Goal: Browse casually: Explore the website without a specific task or goal

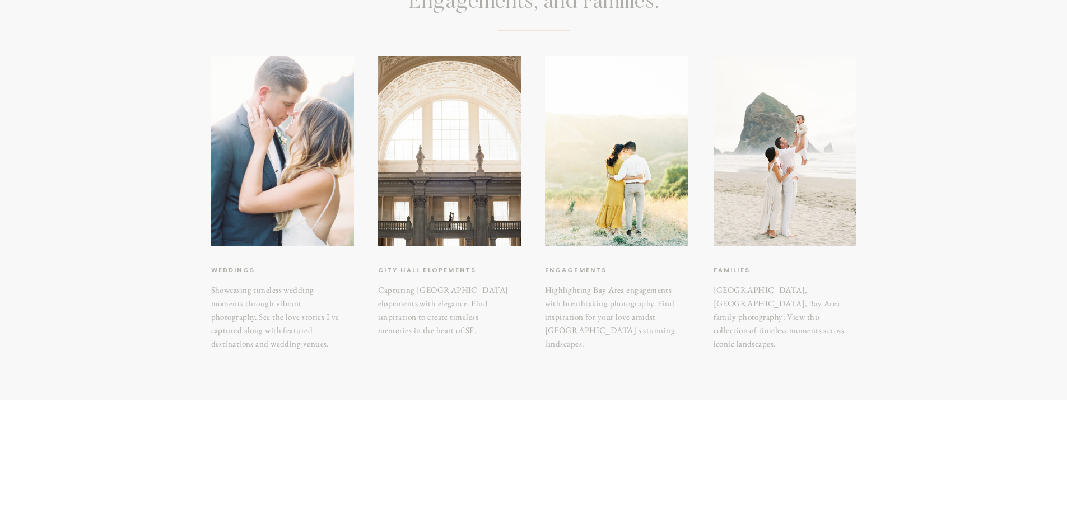
scroll to position [165, 0]
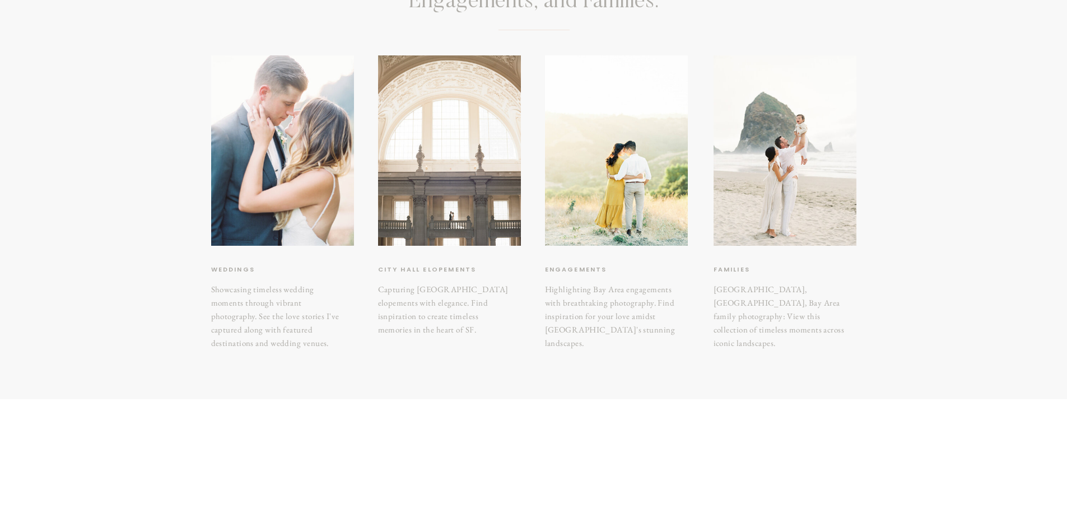
click at [457, 229] on div at bounding box center [449, 150] width 143 height 190
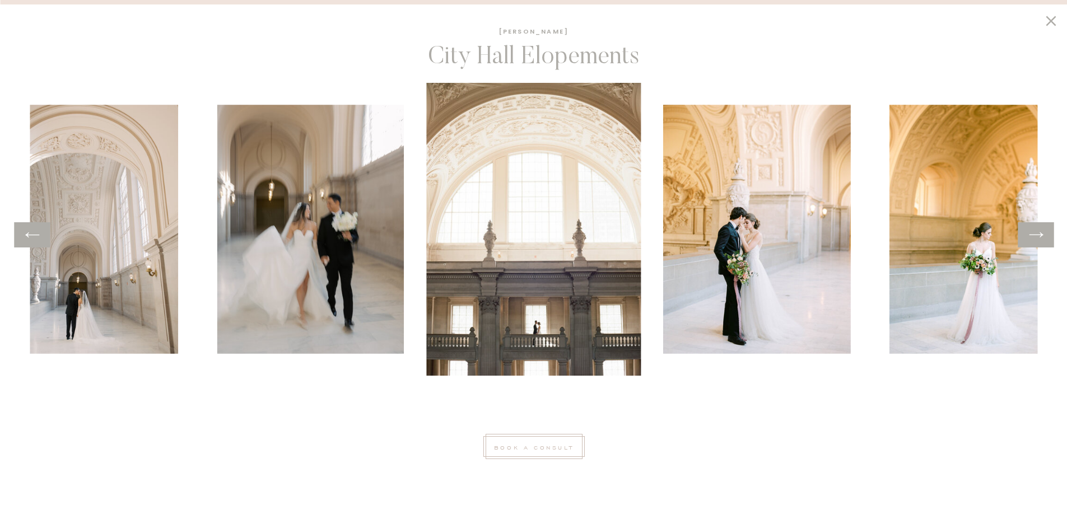
scroll to position [1503, 0]
click at [1040, 238] on icon at bounding box center [1036, 234] width 16 height 17
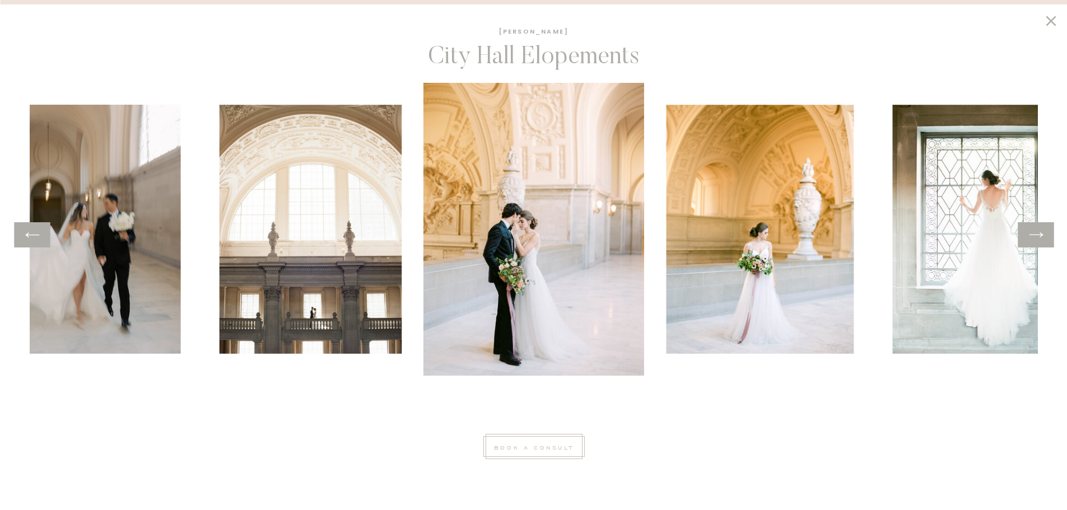
click at [1040, 238] on icon at bounding box center [1036, 234] width 16 height 17
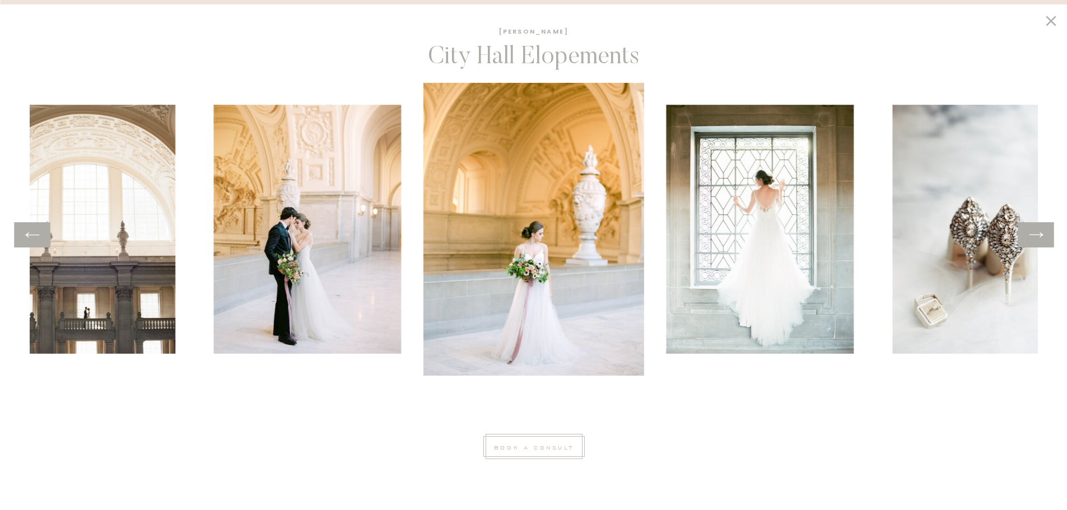
click at [1040, 238] on icon at bounding box center [1036, 234] width 16 height 17
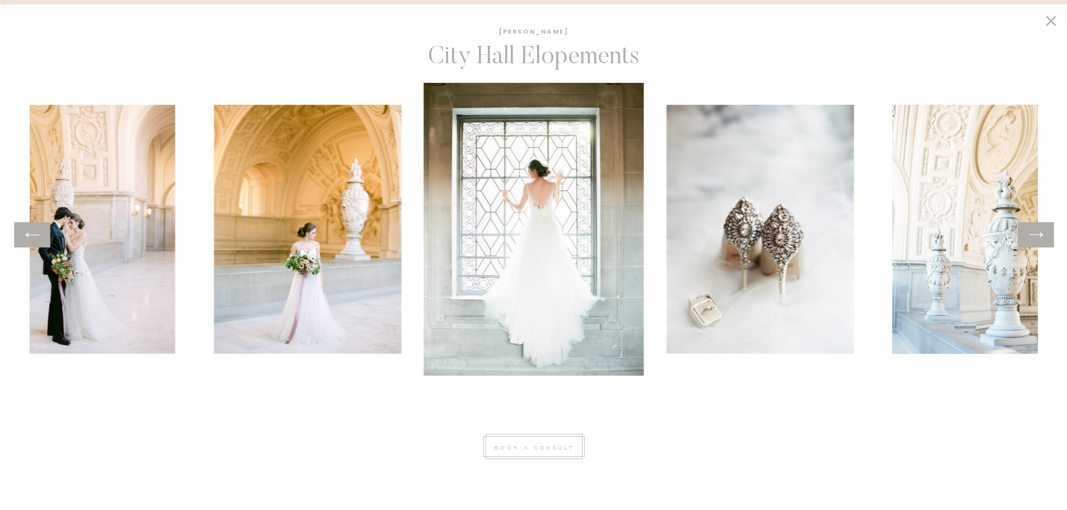
click at [1040, 238] on icon at bounding box center [1036, 234] width 16 height 17
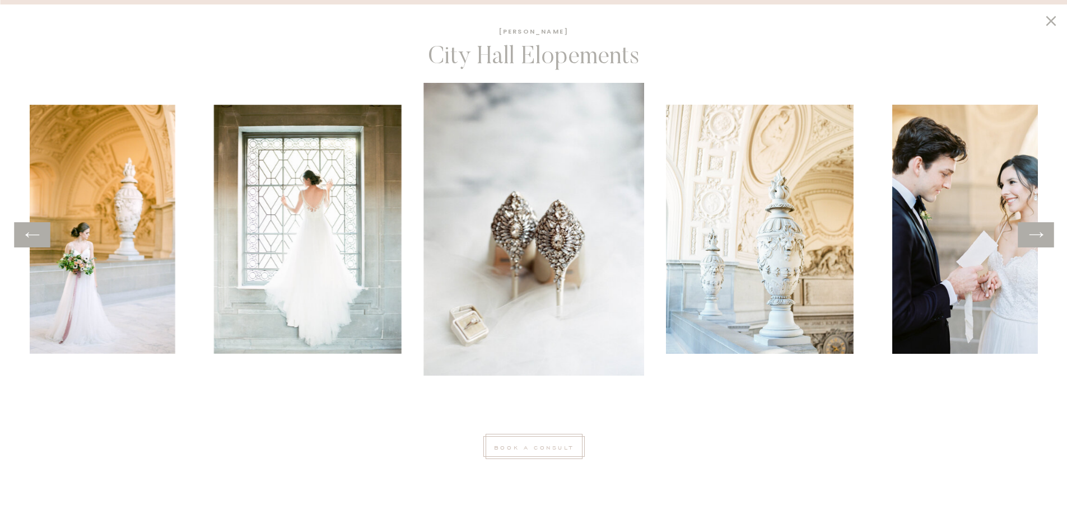
click at [1040, 238] on icon at bounding box center [1036, 234] width 16 height 17
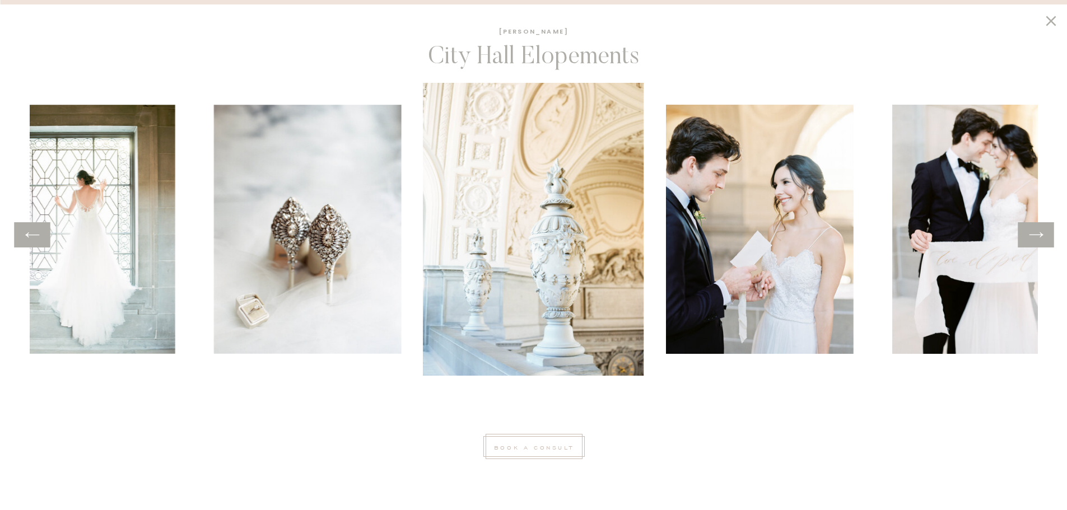
click at [1040, 238] on icon at bounding box center [1036, 234] width 16 height 17
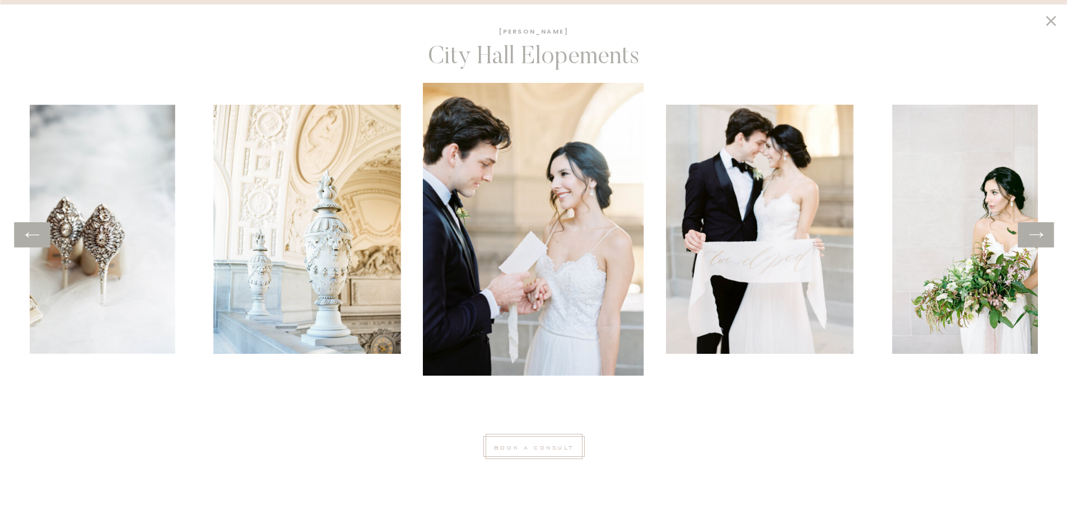
click at [1040, 238] on icon at bounding box center [1036, 234] width 16 height 17
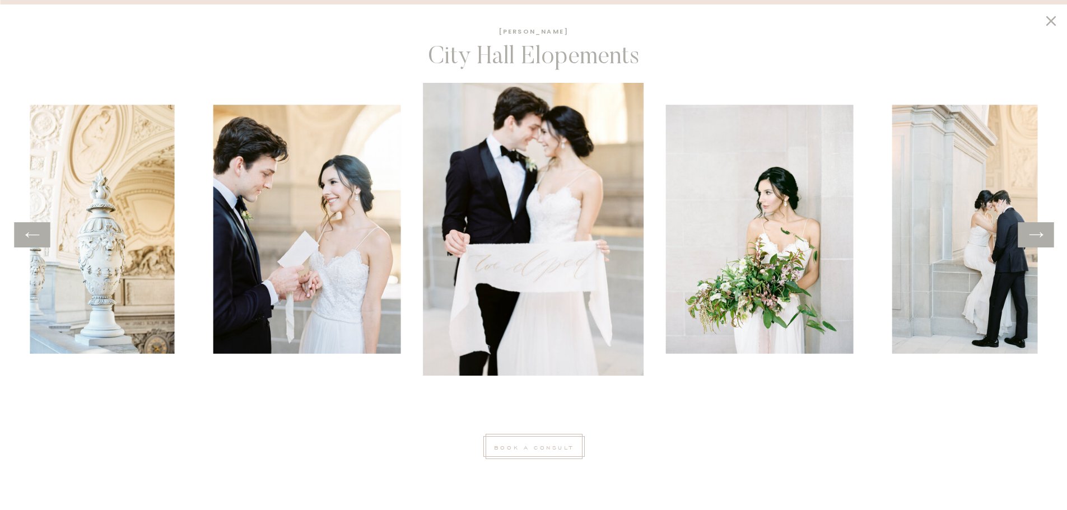
click at [618, 156] on img at bounding box center [533, 229] width 221 height 293
click at [535, 184] on img at bounding box center [533, 229] width 221 height 293
click at [543, 157] on img at bounding box center [533, 229] width 221 height 293
click at [1033, 236] on icon at bounding box center [1036, 234] width 16 height 17
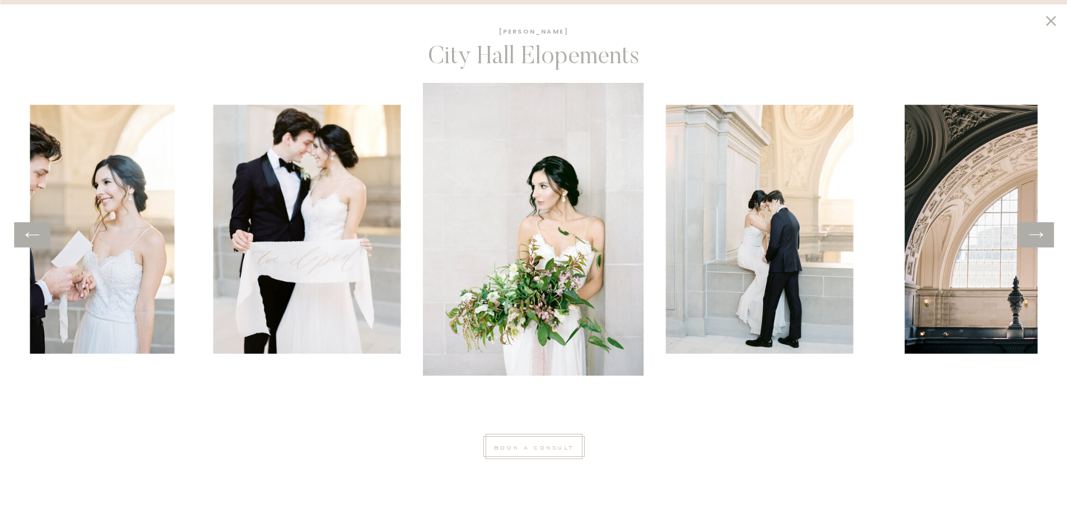
click at [1033, 236] on icon at bounding box center [1036, 234] width 16 height 17
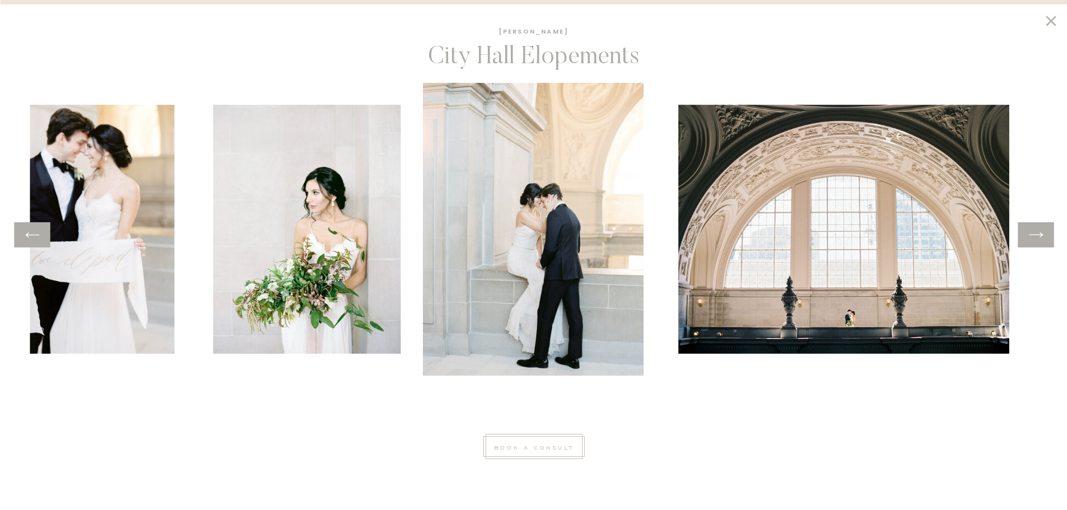
click at [1033, 236] on icon at bounding box center [1036, 234] width 16 height 17
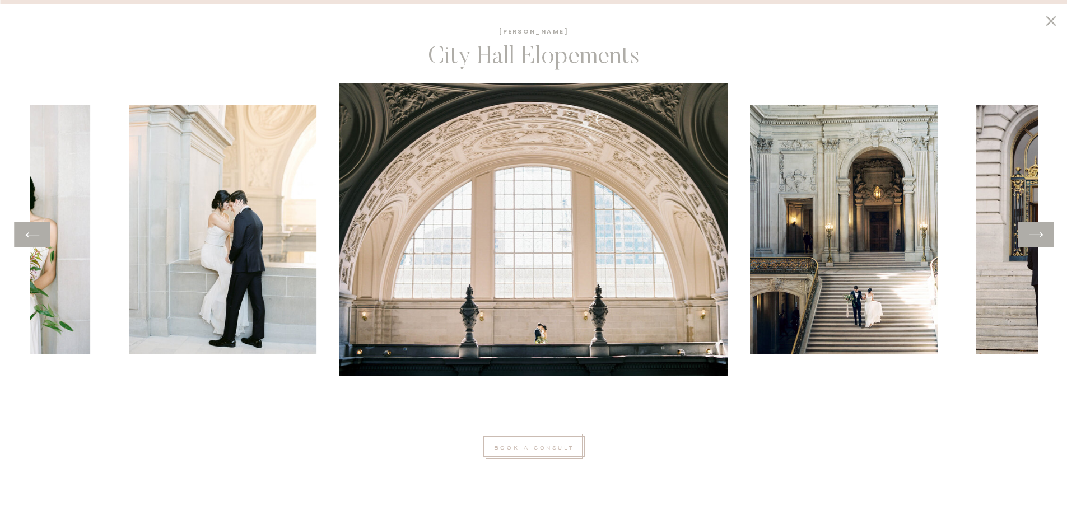
click at [1033, 236] on icon at bounding box center [1036, 234] width 16 height 17
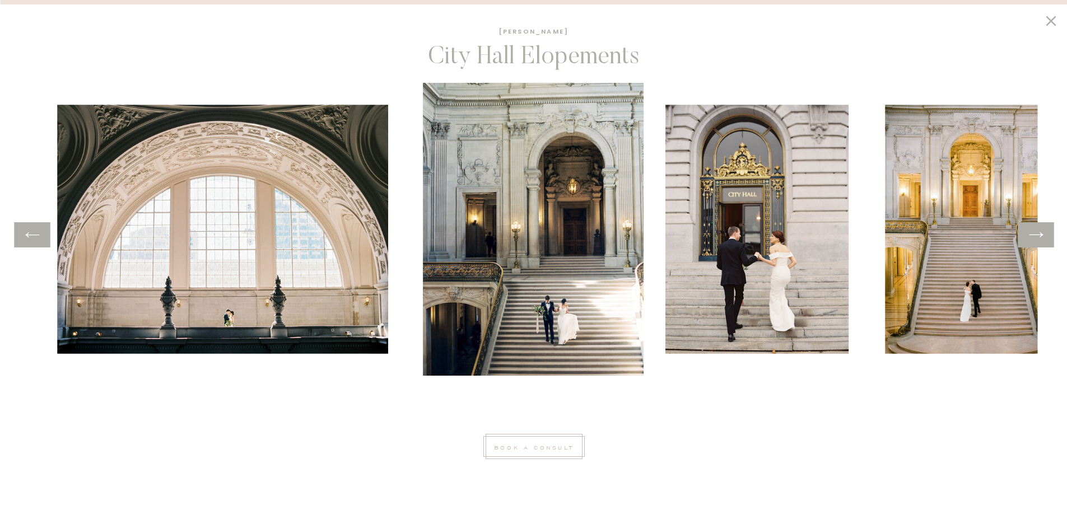
click at [1033, 236] on icon at bounding box center [1036, 234] width 16 height 17
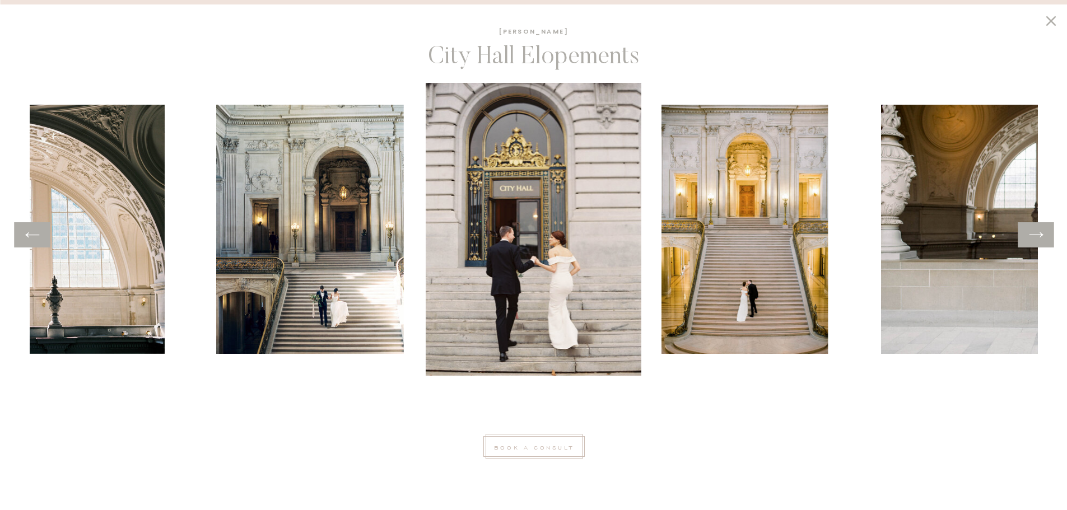
click at [1033, 236] on icon at bounding box center [1036, 234] width 16 height 17
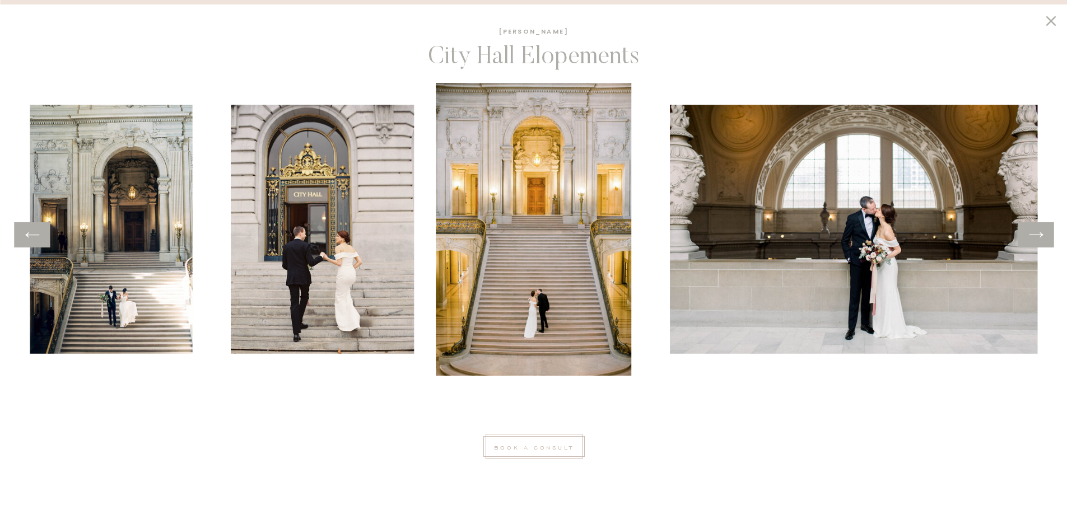
click at [1033, 236] on icon at bounding box center [1036, 234] width 16 height 17
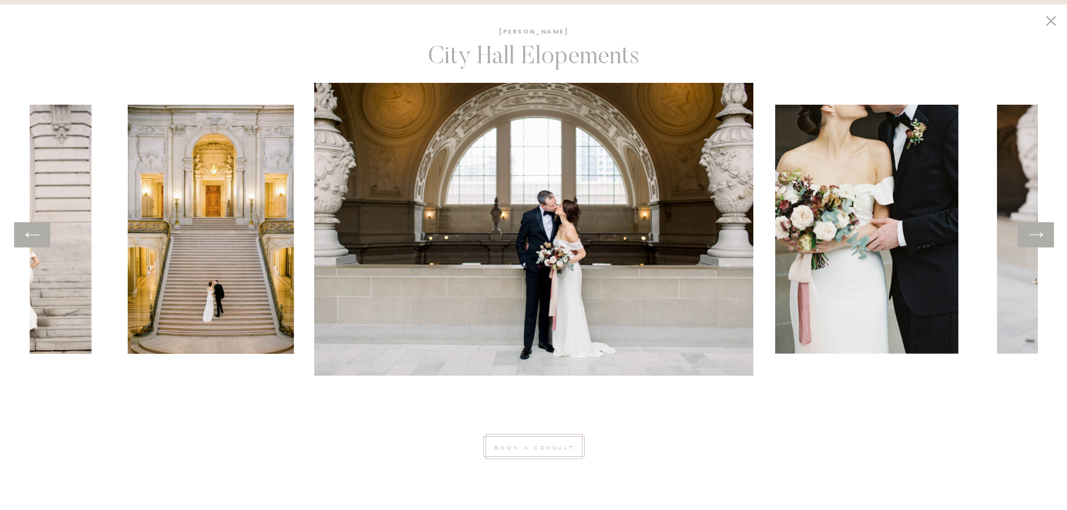
click at [1033, 236] on icon at bounding box center [1036, 234] width 16 height 17
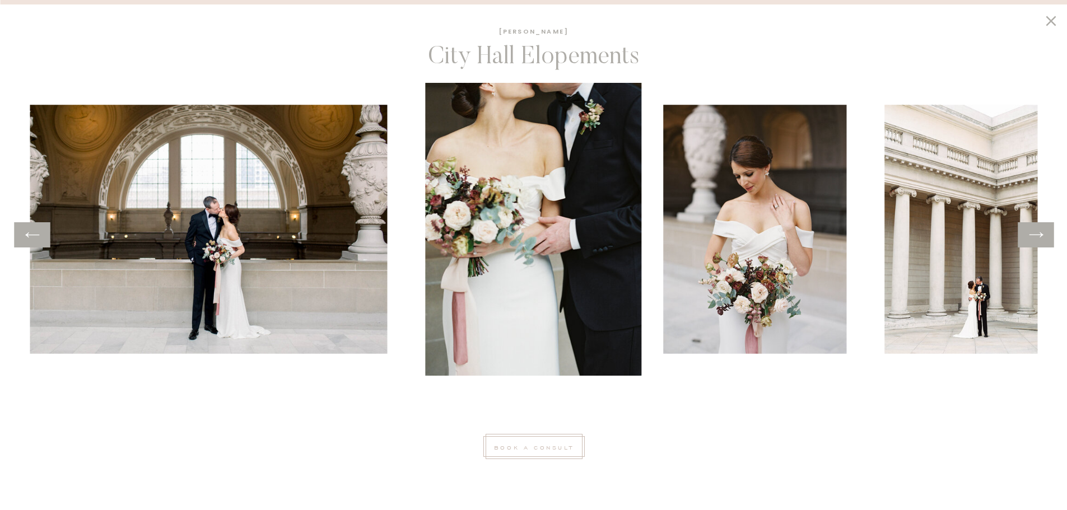
click at [1033, 236] on icon at bounding box center [1036, 234] width 16 height 17
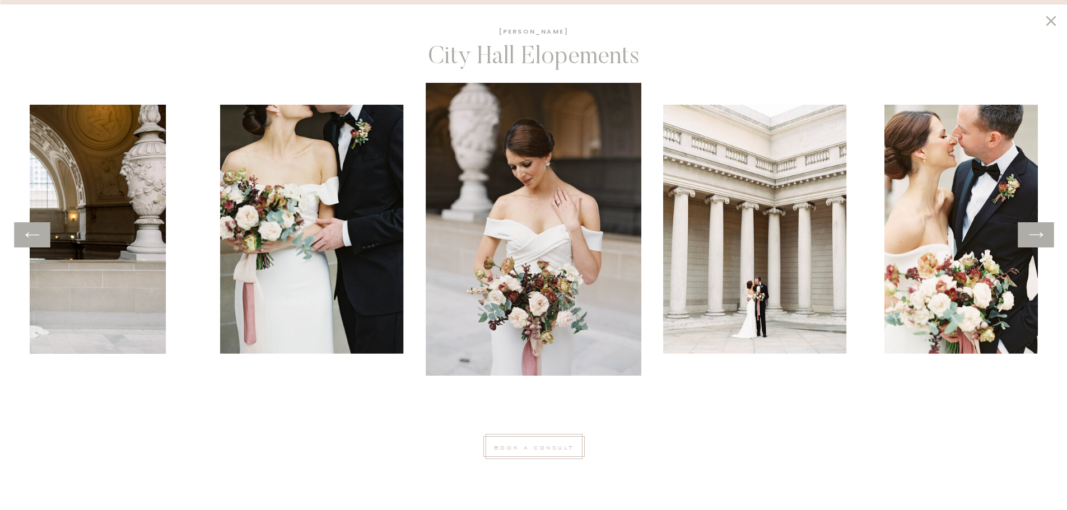
click at [1033, 236] on icon at bounding box center [1036, 234] width 16 height 17
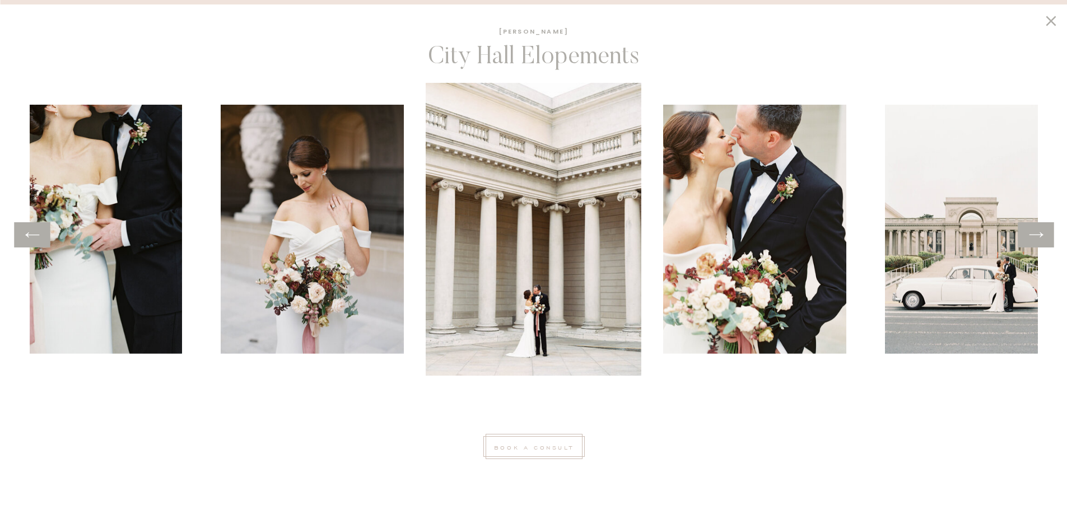
click at [1033, 236] on icon at bounding box center [1036, 234] width 16 height 17
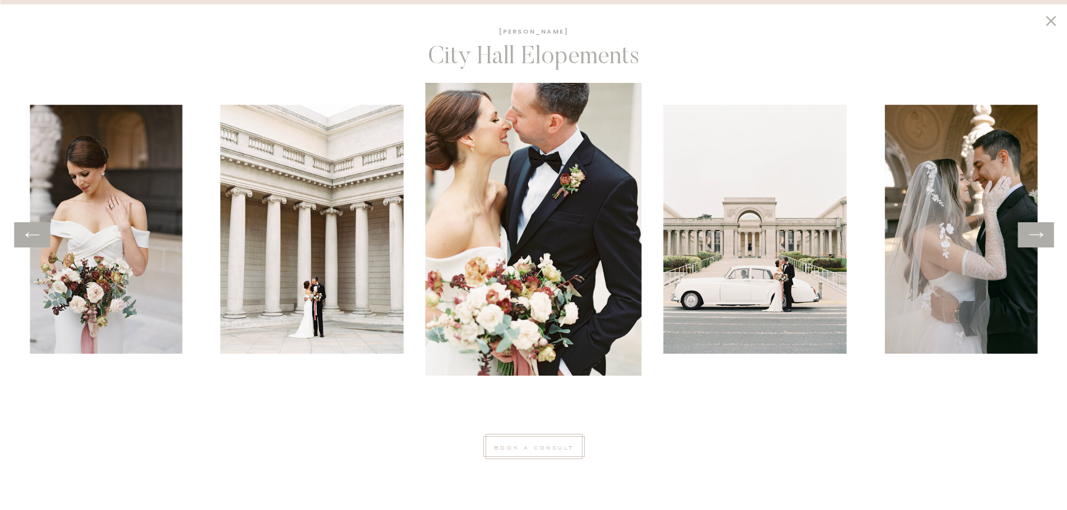
click at [1033, 236] on icon at bounding box center [1036, 234] width 16 height 17
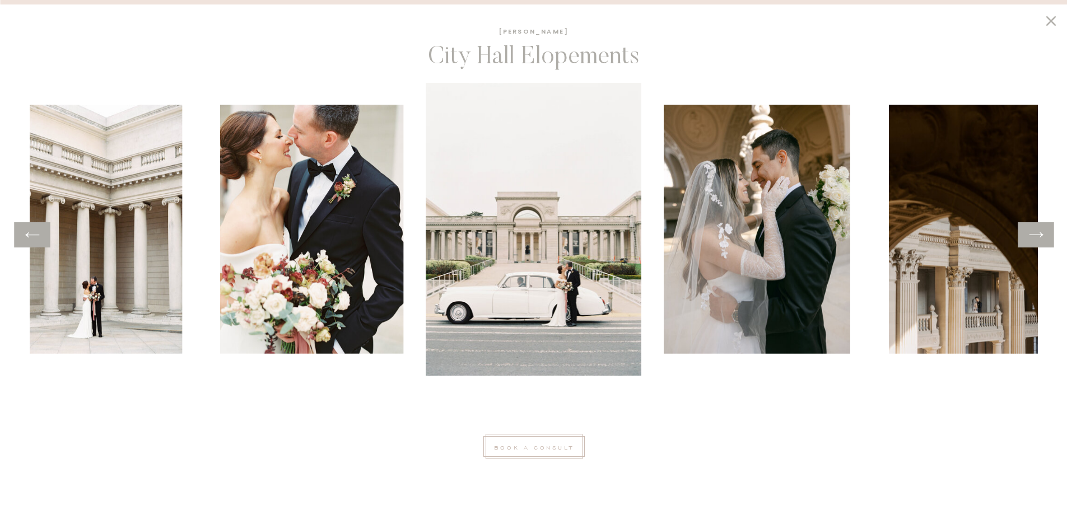
click at [1033, 236] on icon at bounding box center [1036, 234] width 16 height 17
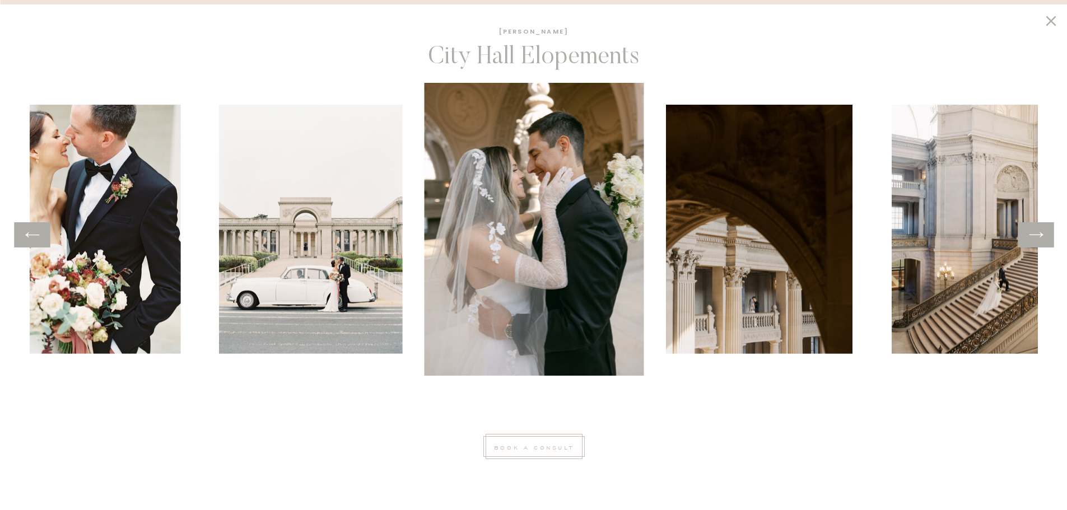
click at [1033, 236] on icon at bounding box center [1036, 234] width 16 height 17
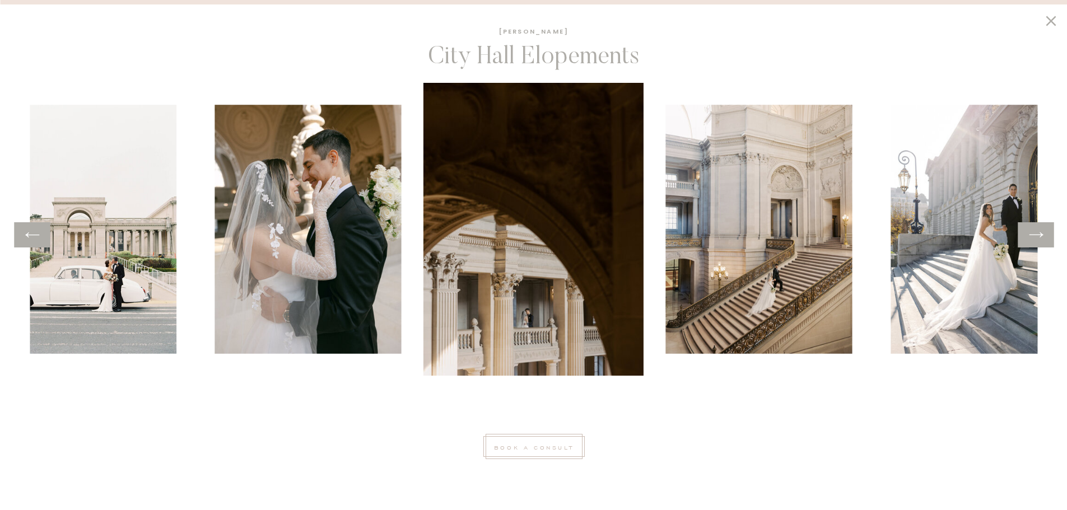
click at [1033, 236] on icon at bounding box center [1036, 234] width 16 height 17
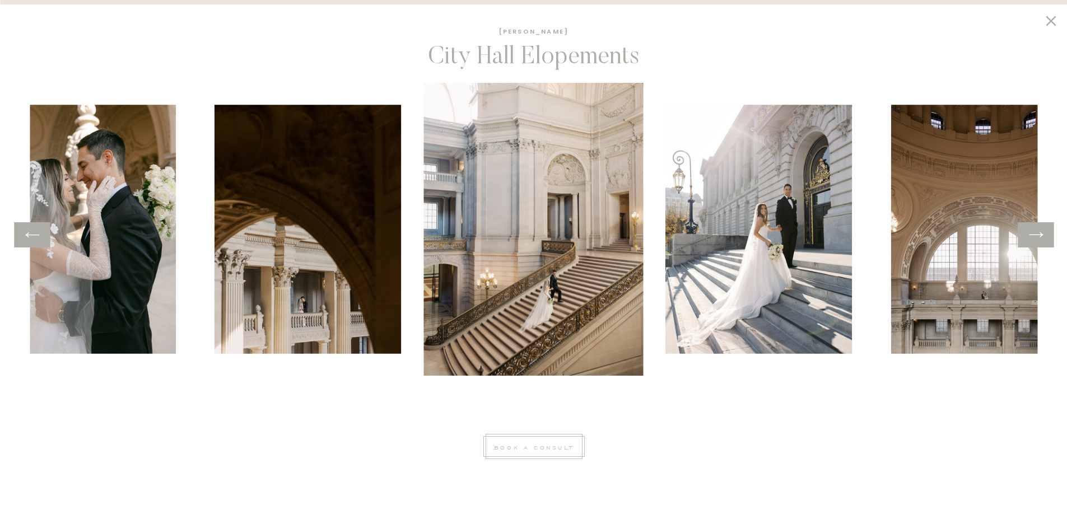
click at [1033, 236] on icon at bounding box center [1036, 234] width 16 height 17
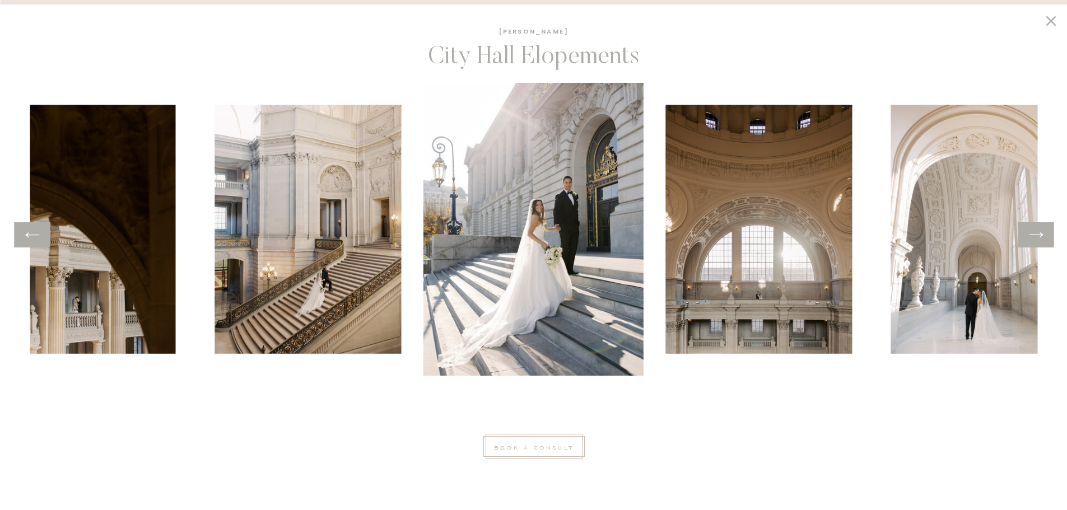
click at [1033, 236] on icon at bounding box center [1036, 234] width 16 height 17
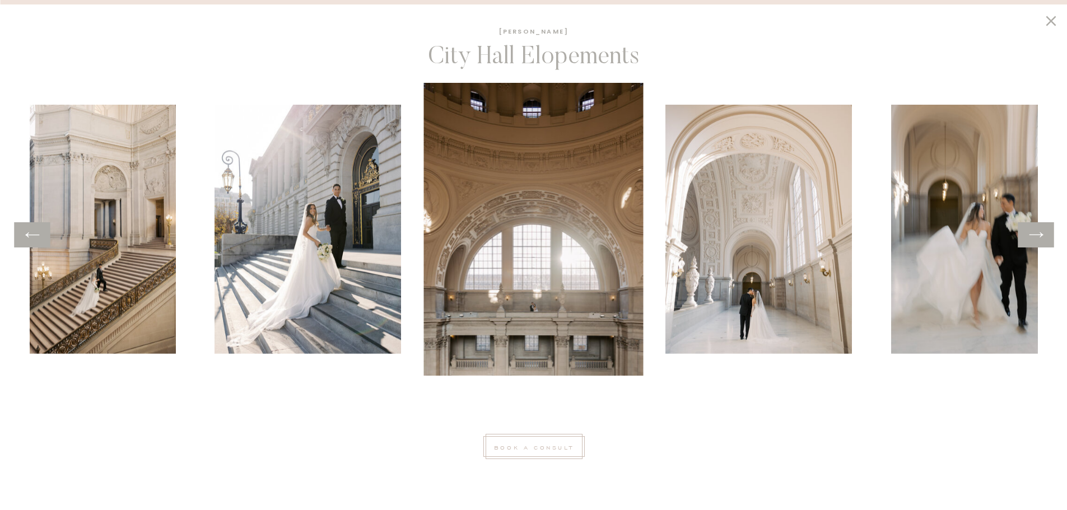
click at [1033, 236] on icon at bounding box center [1036, 234] width 16 height 17
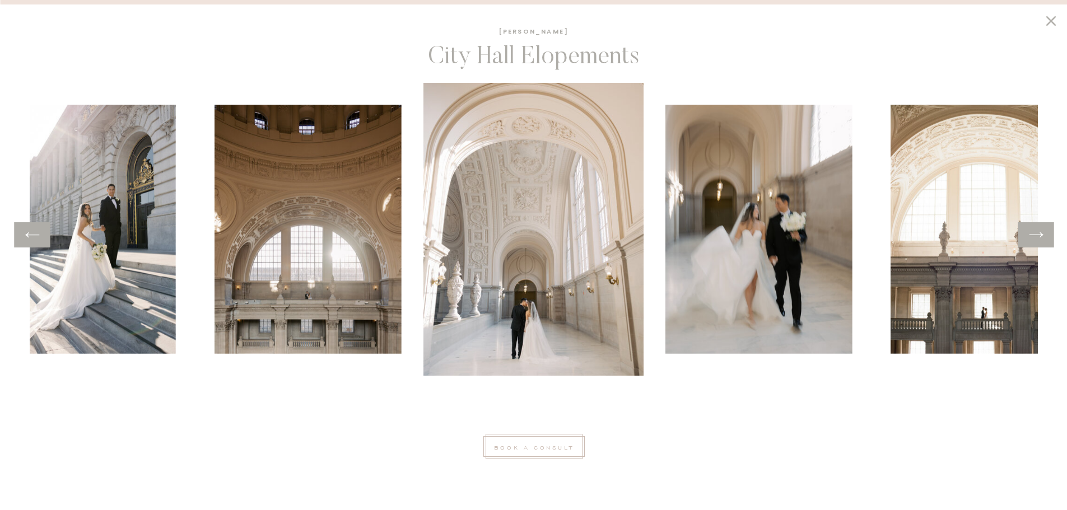
click at [1033, 236] on icon at bounding box center [1036, 234] width 16 height 17
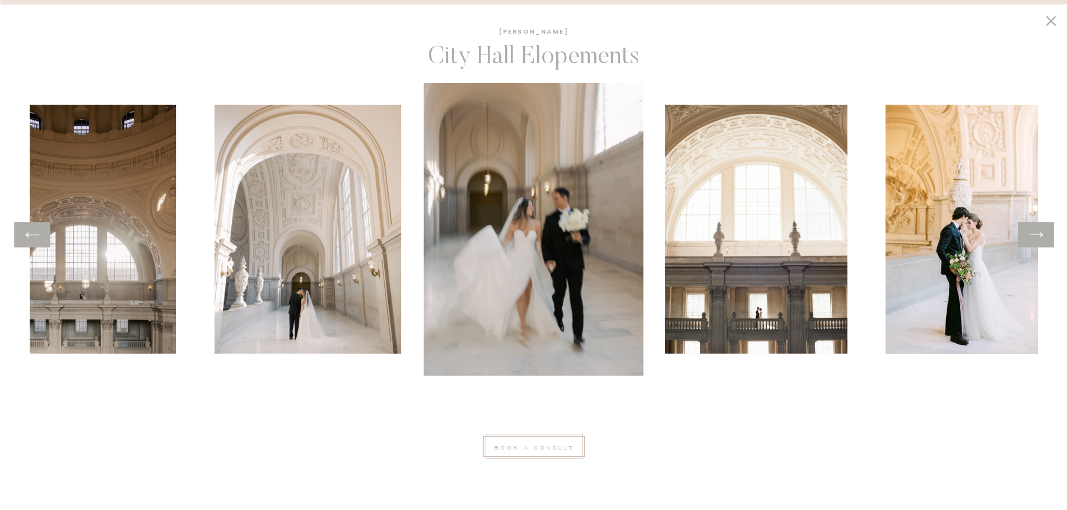
click at [628, 163] on img at bounding box center [533, 229] width 220 height 293
